Goal: Download file/media

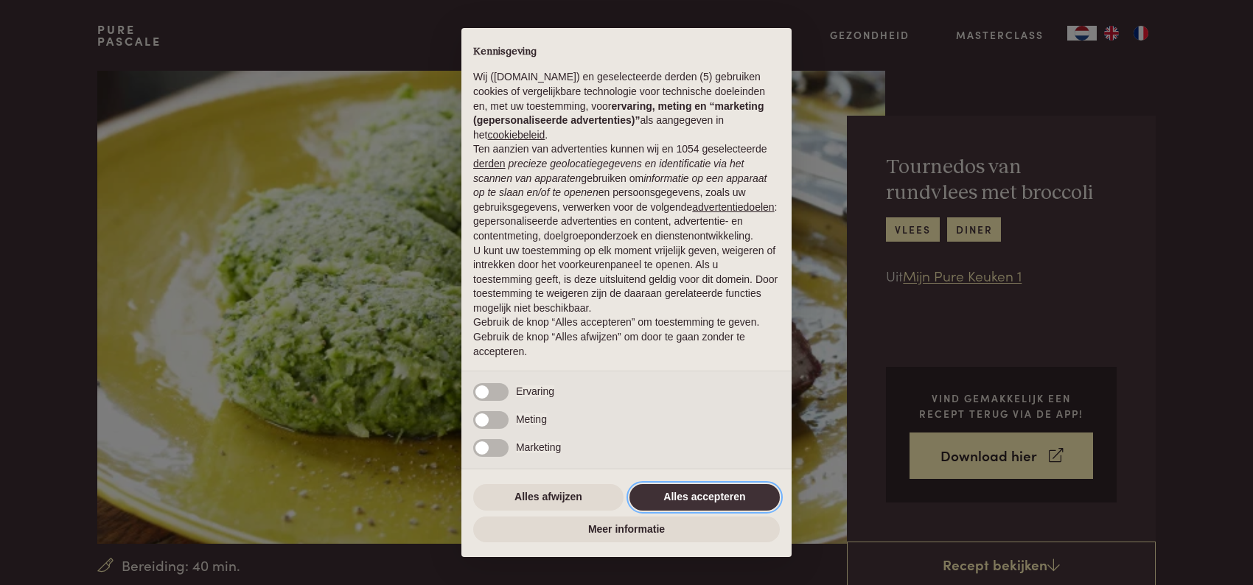
click at [726, 496] on button "Alles accepteren" at bounding box center [705, 497] width 150 height 27
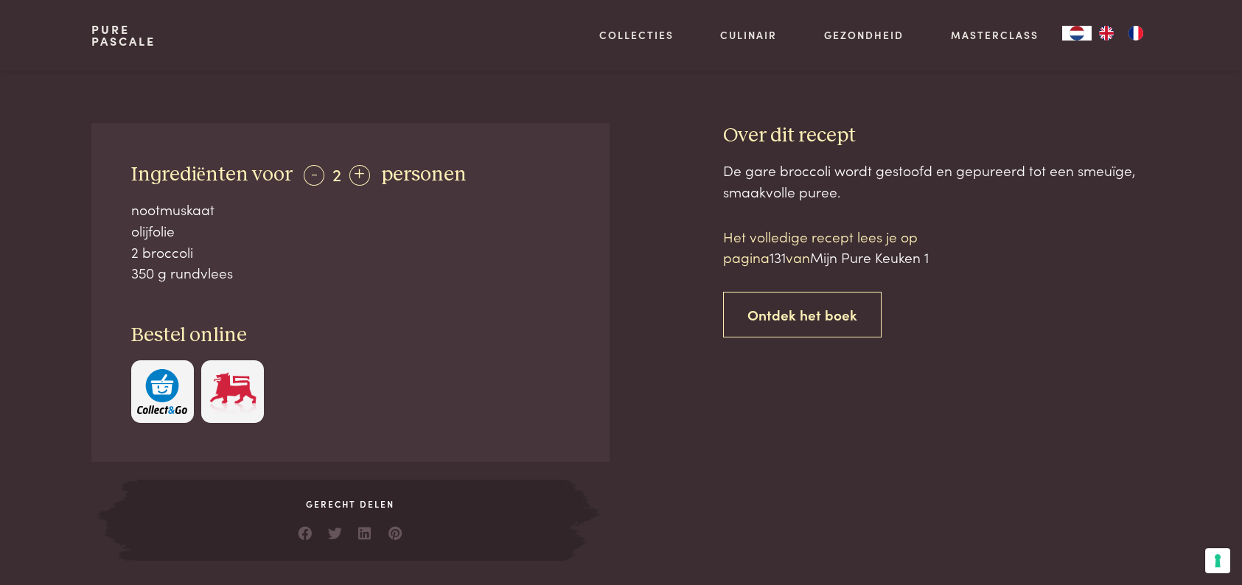
scroll to position [295, 0]
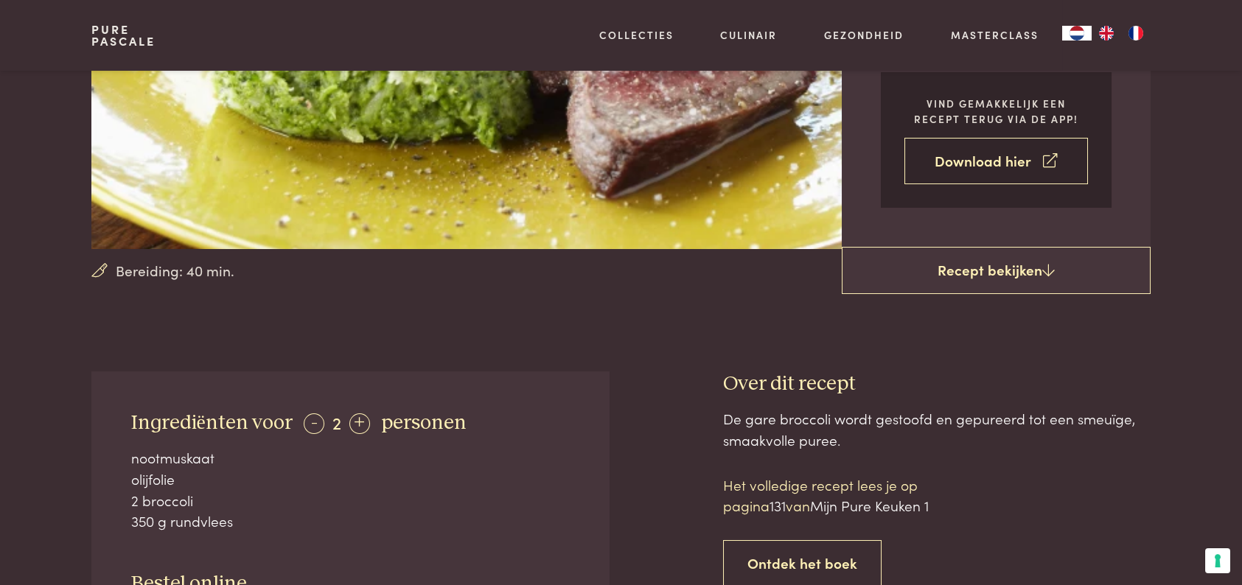
click at [947, 167] on link "Download hier" at bounding box center [997, 161] width 184 height 46
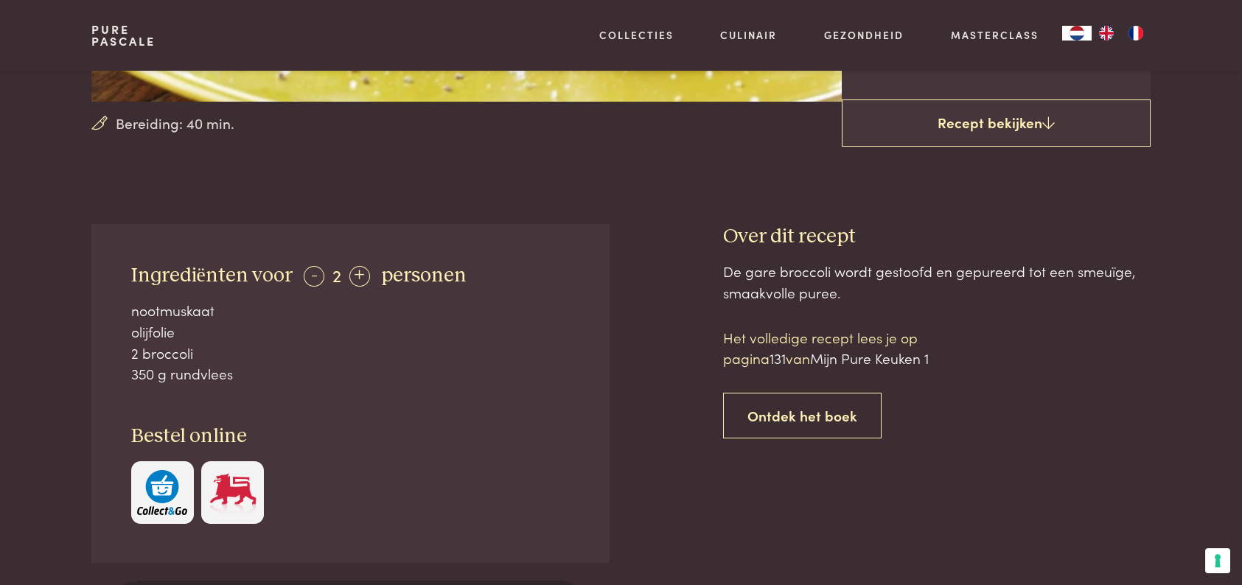
scroll to position [811, 0]
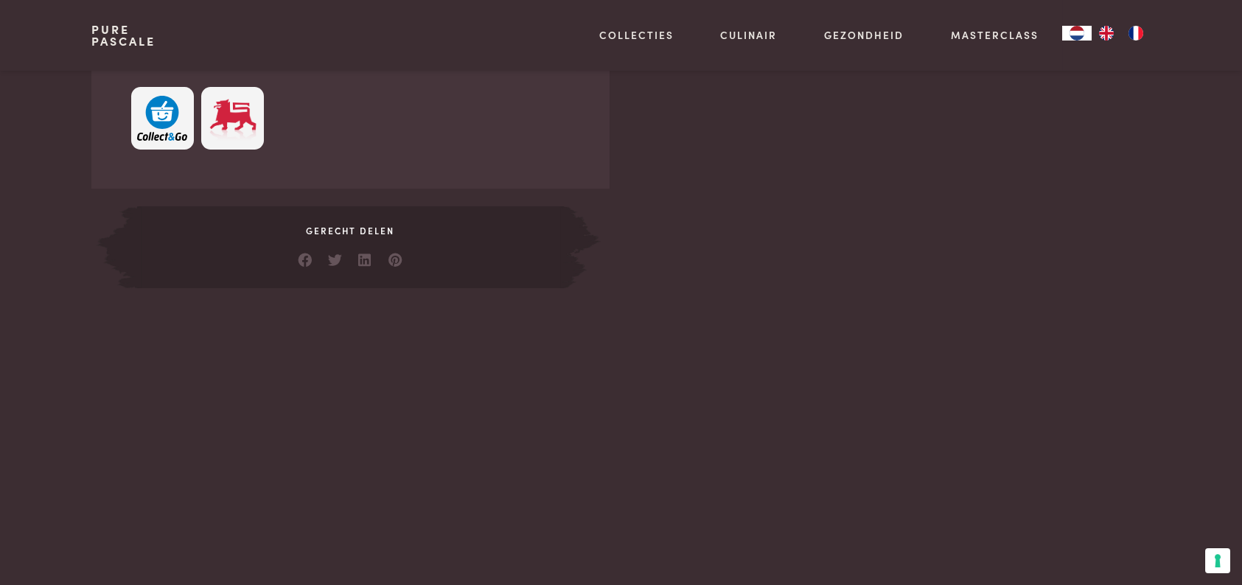
scroll to position [959, 0]
